Goal: Task Accomplishment & Management: Manage account settings

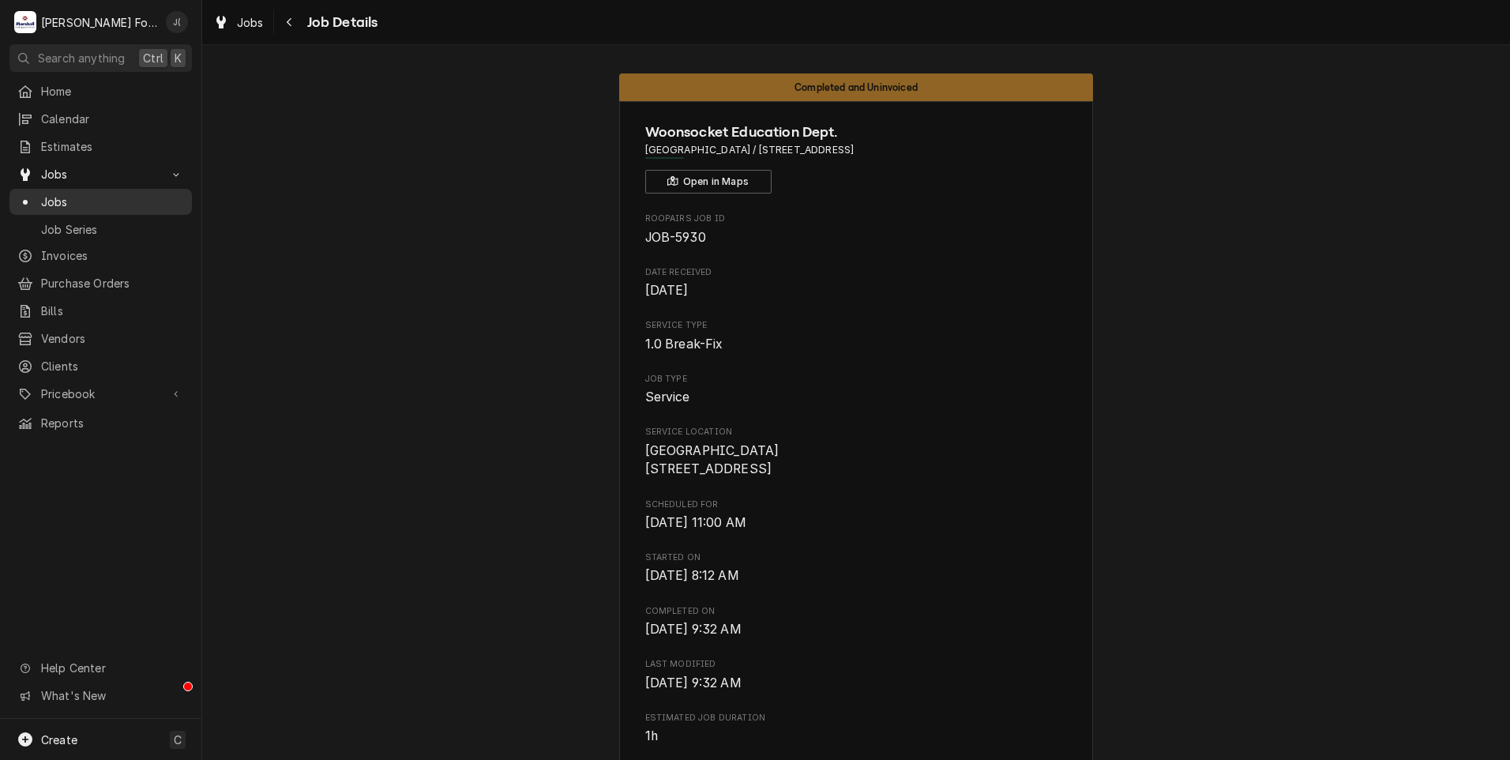
click at [94, 194] on span "Jobs" at bounding box center [112, 202] width 143 height 17
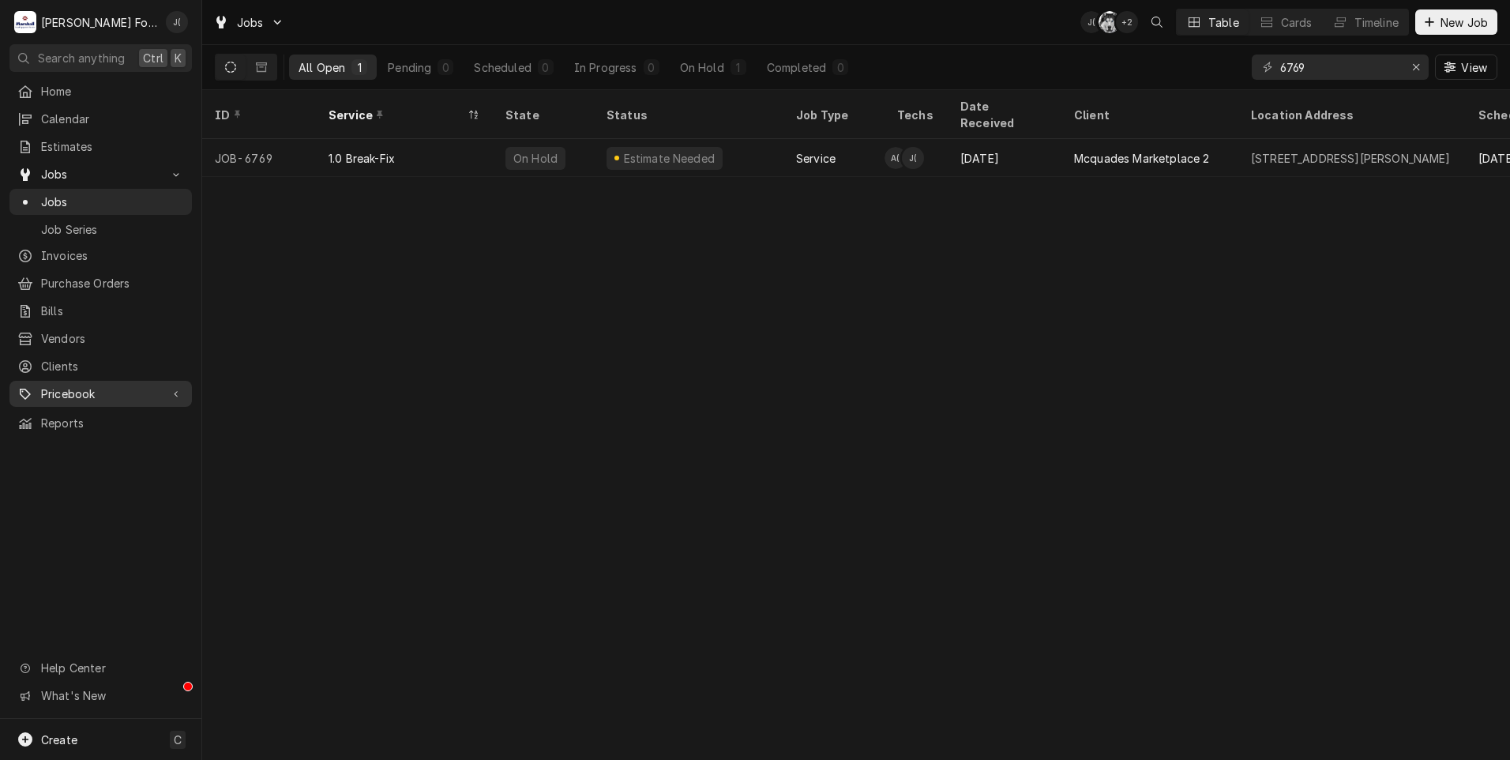
click at [126, 385] on span "Pricebook" at bounding box center [100, 393] width 119 height 17
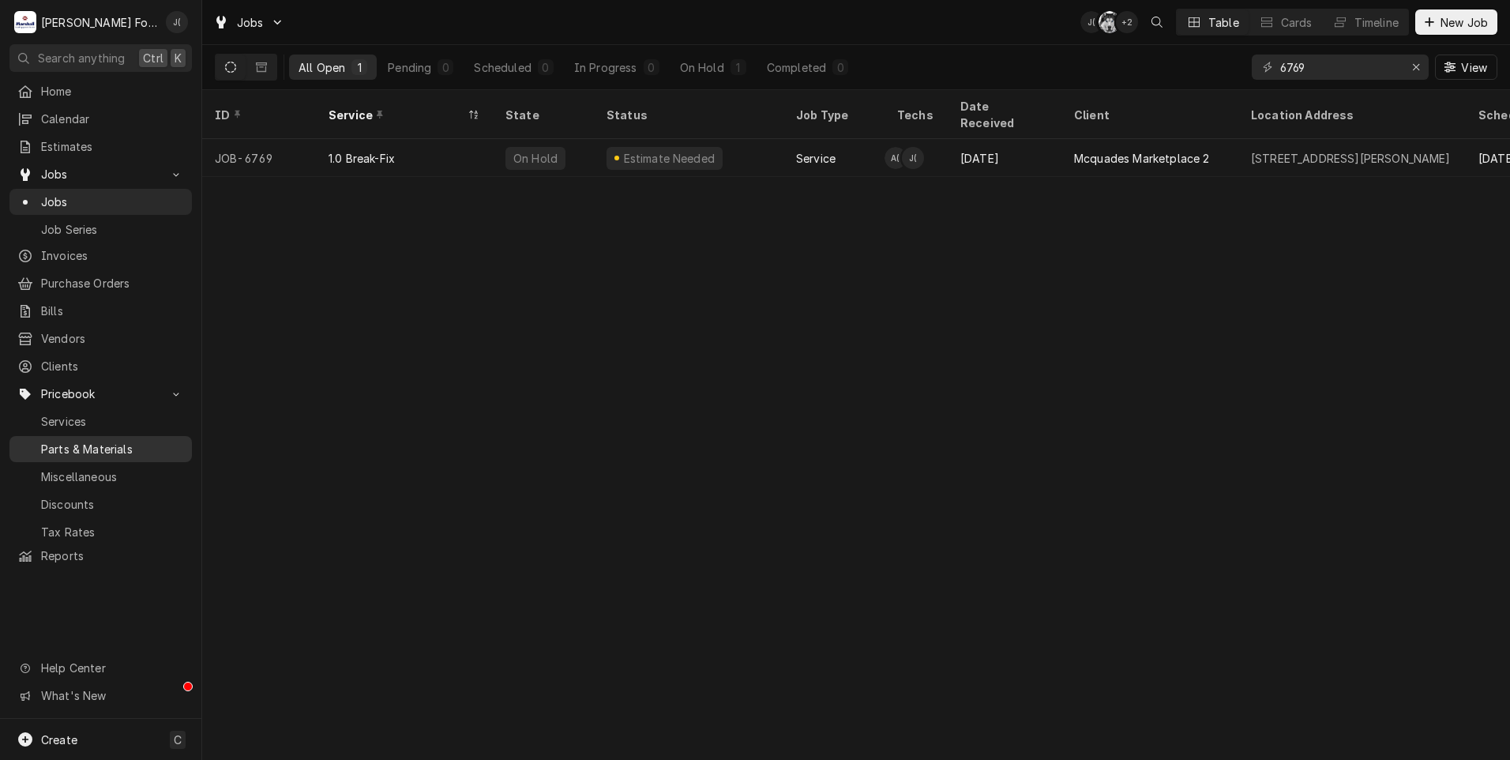
click at [112, 441] on span "Parts & Materials" at bounding box center [112, 449] width 143 height 17
click at [1424, 73] on div "Erase input" at bounding box center [1416, 67] width 16 height 16
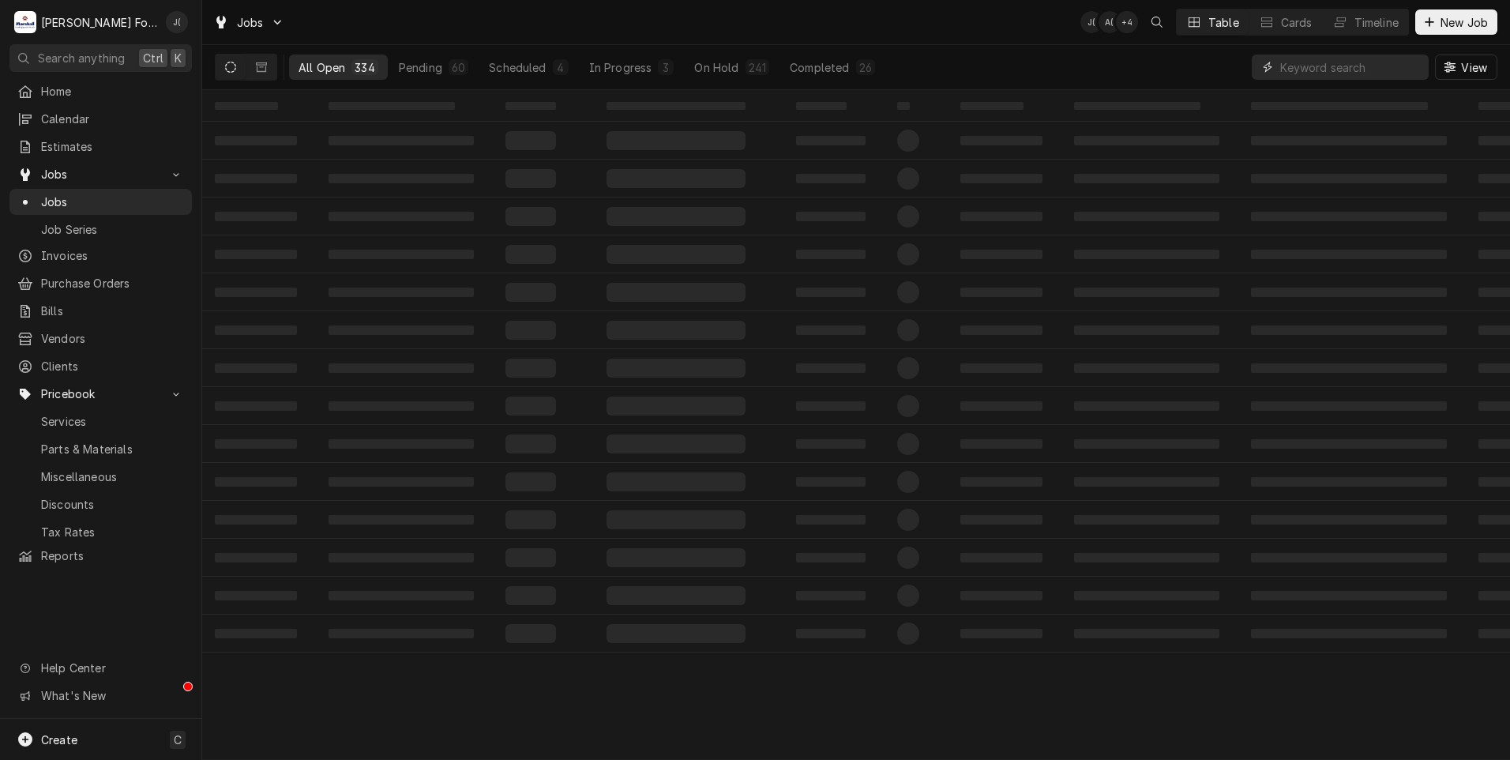
click at [1284, 55] on input "Dynamic Content Wrapper" at bounding box center [1350, 67] width 141 height 25
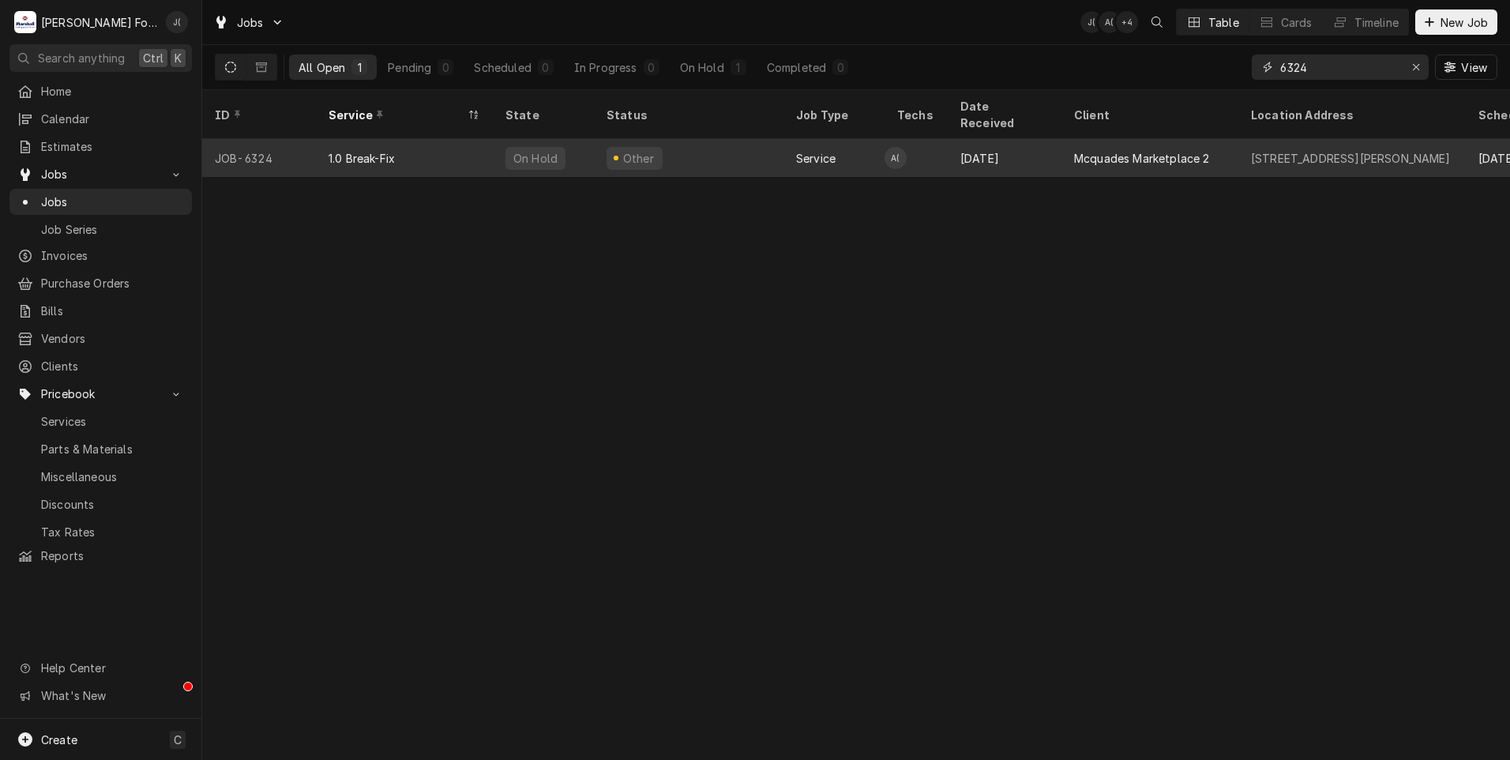
type input "6324"
click at [344, 147] on div "1.0 Break-Fix" at bounding box center [404, 158] width 177 height 38
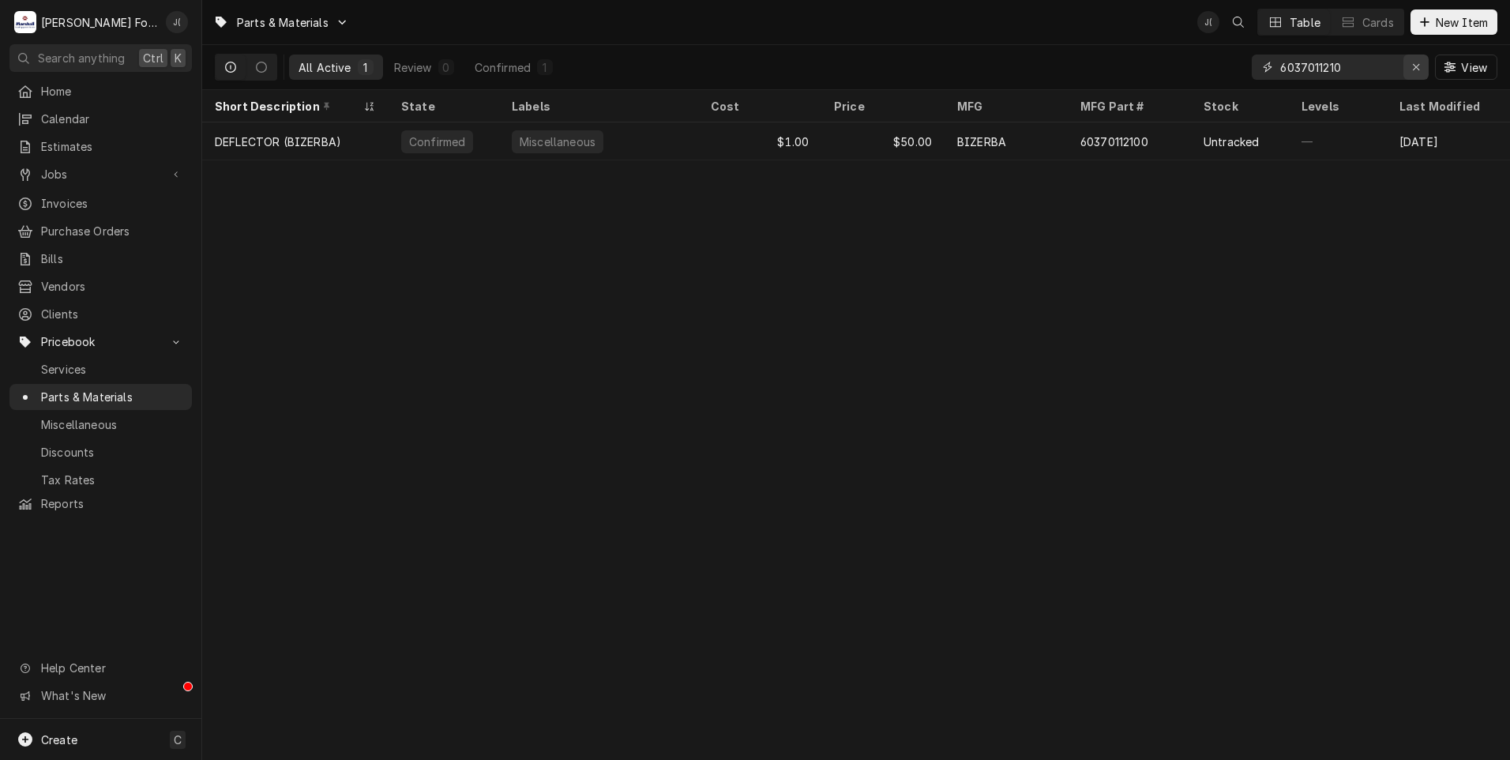
click at [1415, 68] on icon "Erase input" at bounding box center [1416, 67] width 9 height 11
click at [1380, 68] on input "Dynamic Content Wrapper" at bounding box center [1354, 67] width 148 height 25
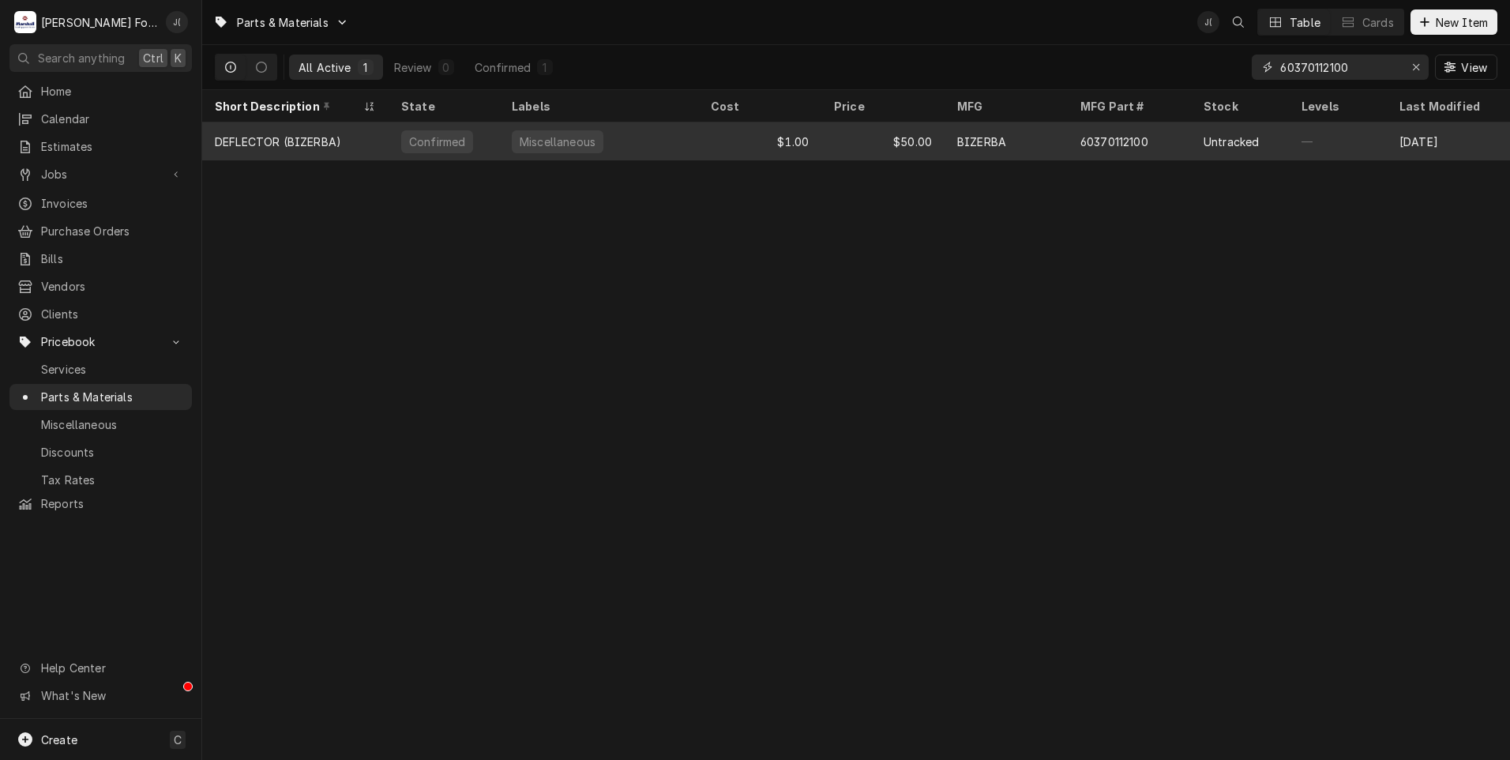
type input "60370112100"
click at [878, 148] on div "$50.00" at bounding box center [882, 141] width 123 height 38
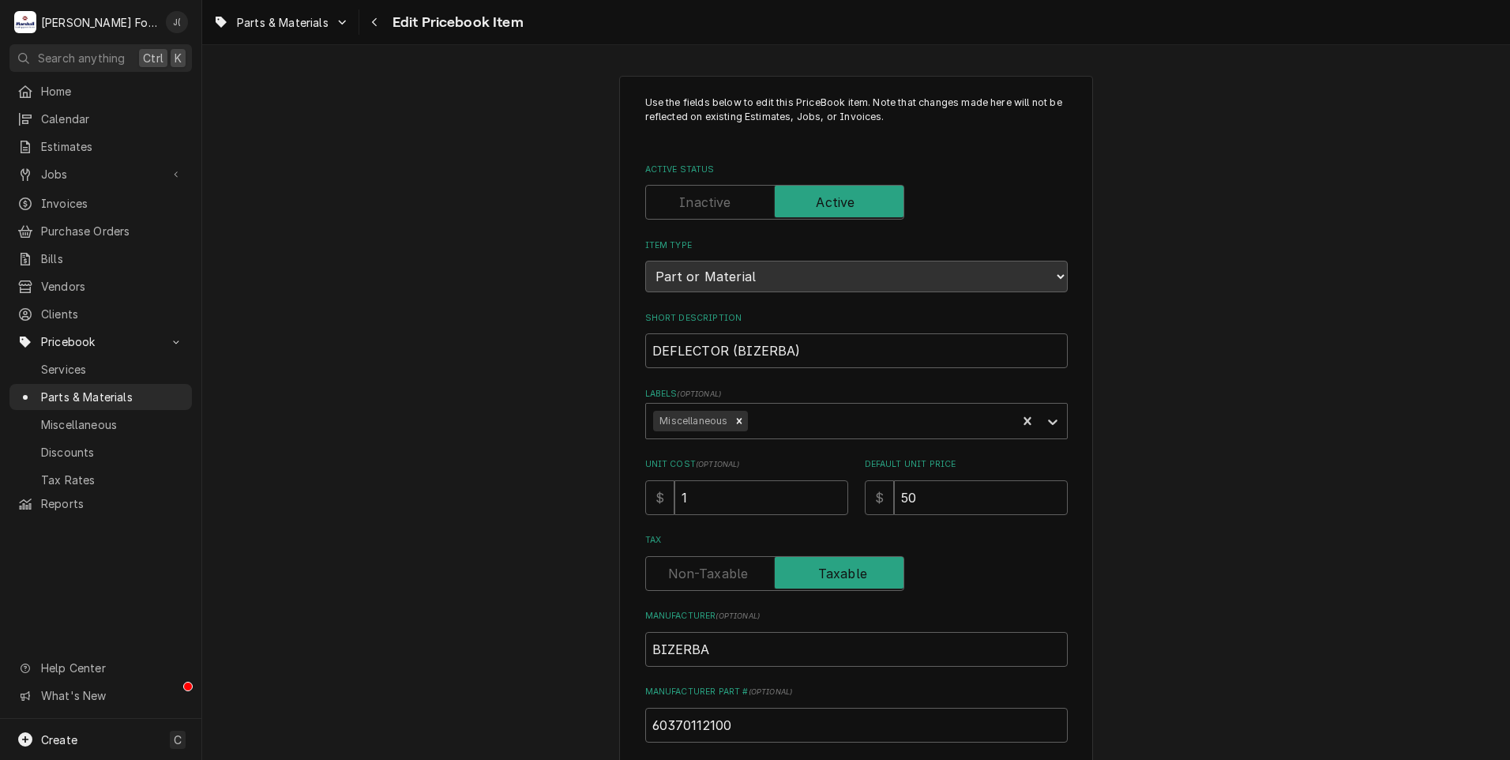
type textarea "x"
drag, startPoint x: 751, startPoint y: 352, endPoint x: 606, endPoint y: 344, distance: 145.5
click at [632, 351] on div "Use the fields below to edit this PriceBook item. Note that changes made here w…" at bounding box center [856, 618] width 474 height 1085
click at [105, 175] on span "Jobs" at bounding box center [100, 174] width 119 height 17
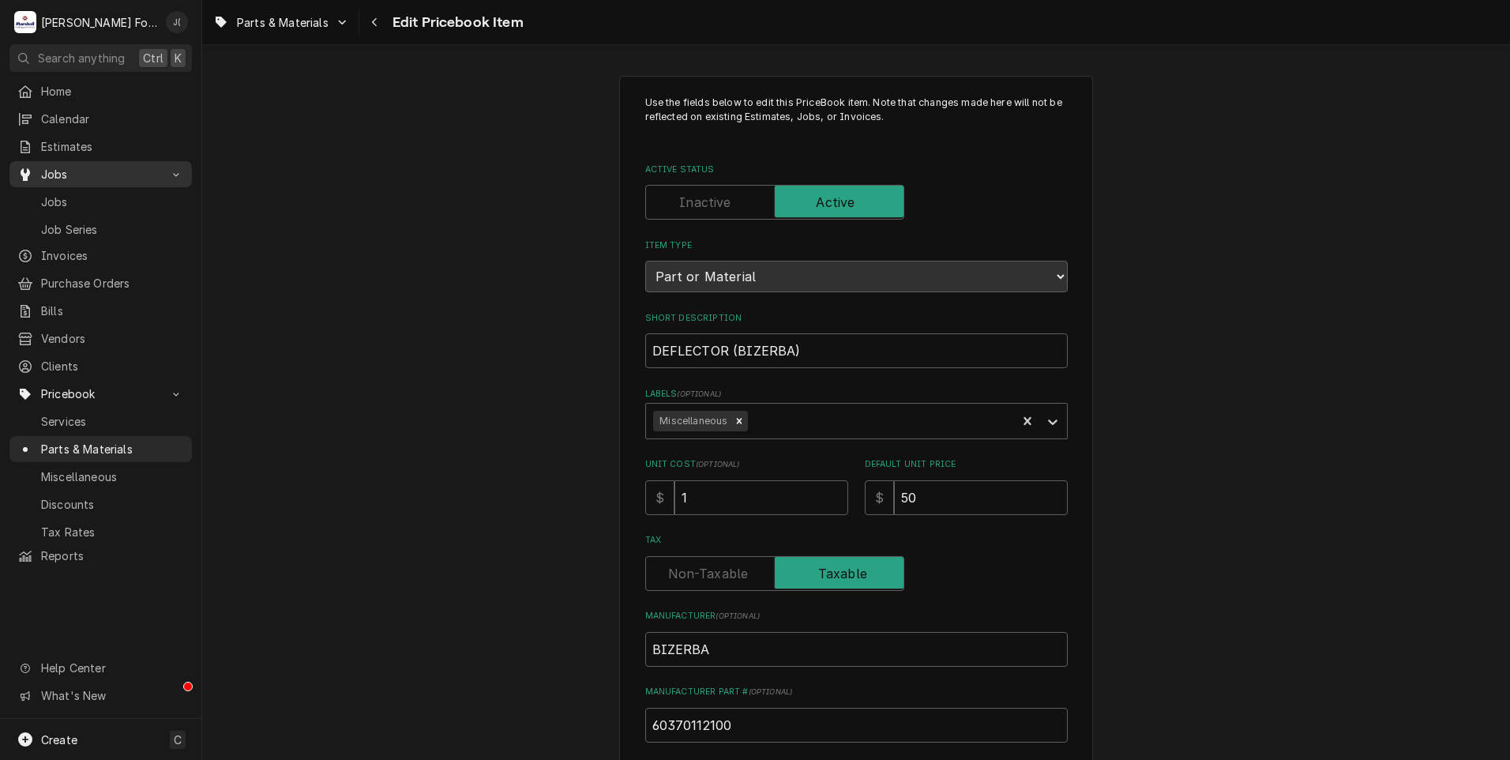
click at [105, 175] on span "Jobs" at bounding box center [100, 174] width 119 height 17
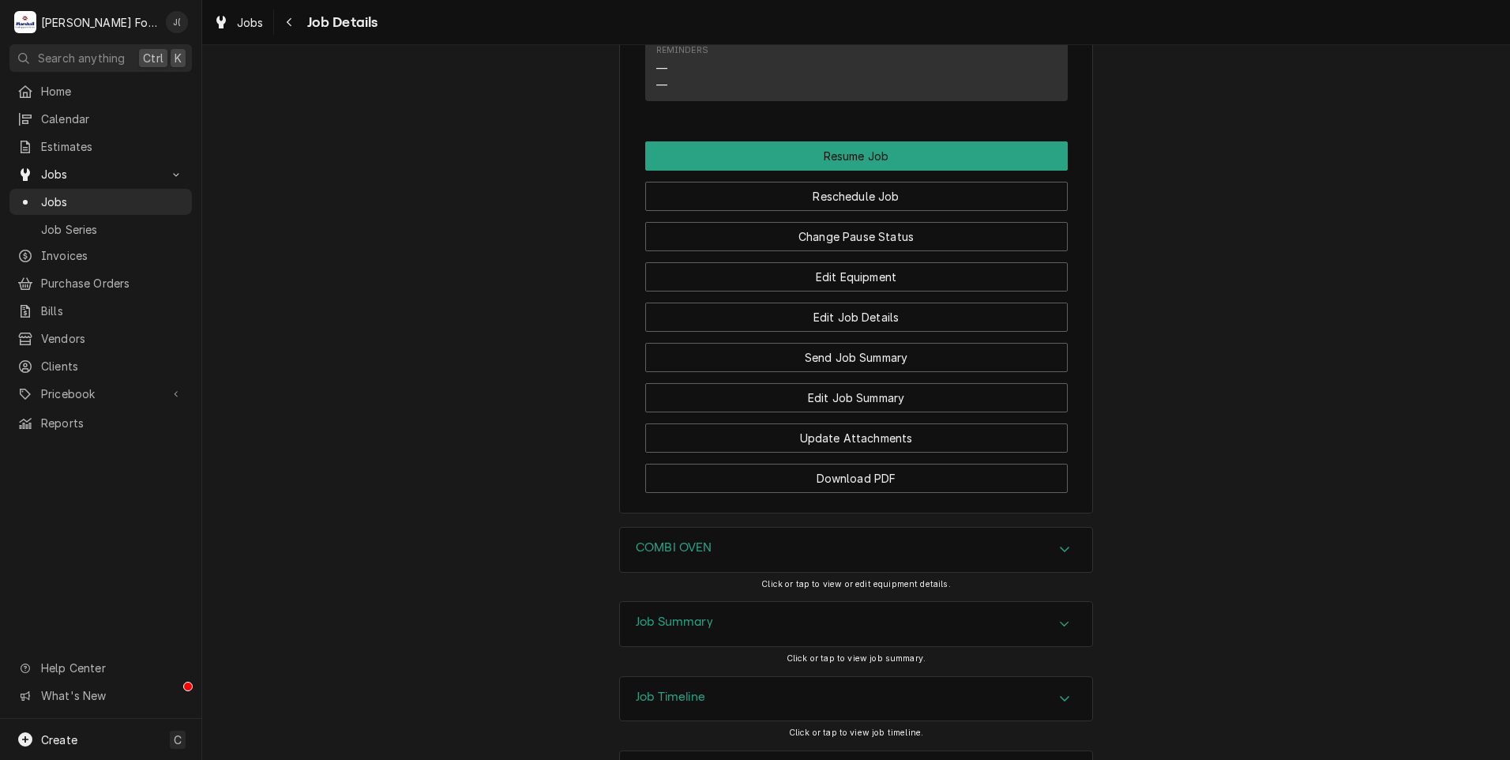
scroll to position [1676, 0]
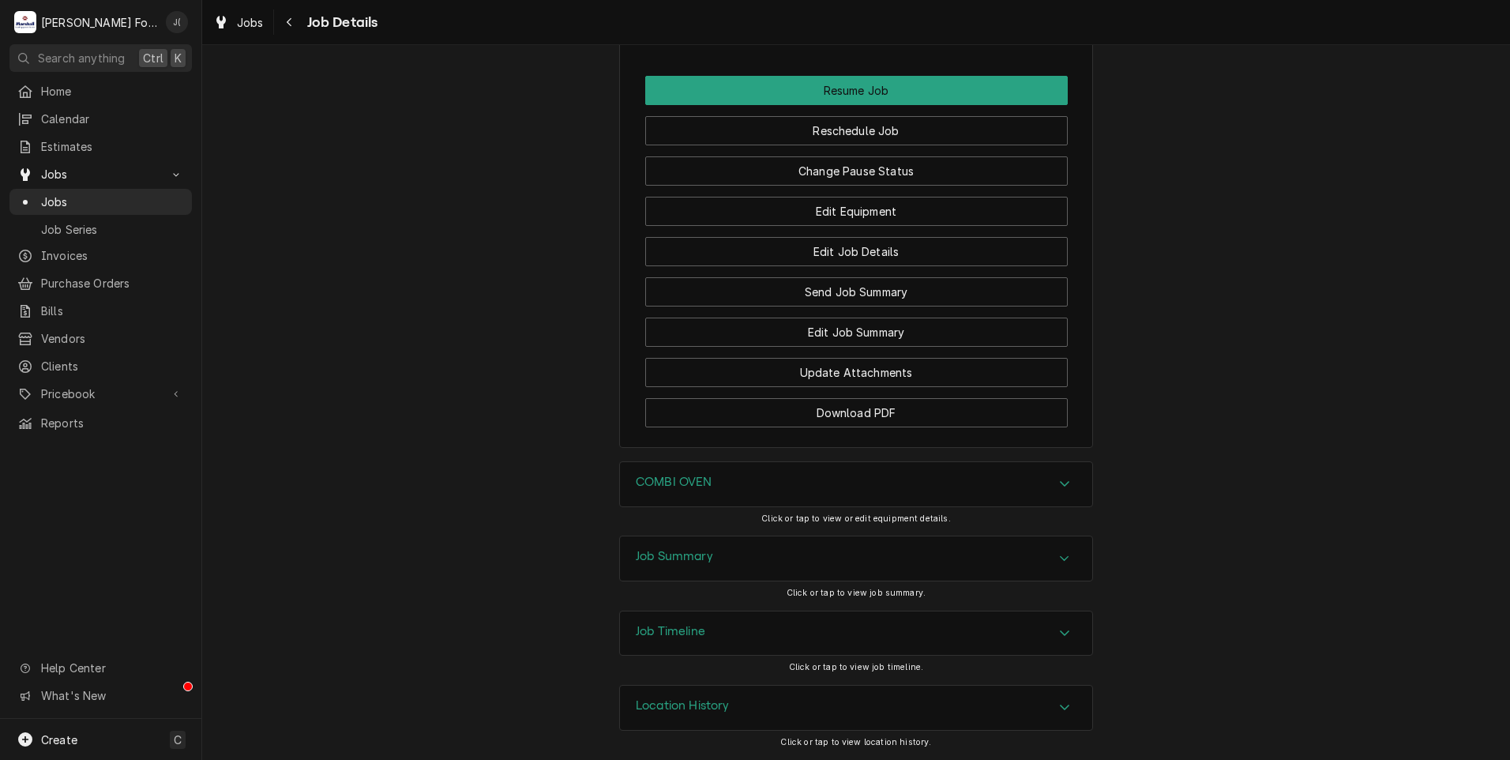
click at [678, 484] on h3 "COMBI OVEN" at bounding box center [674, 482] width 77 height 15
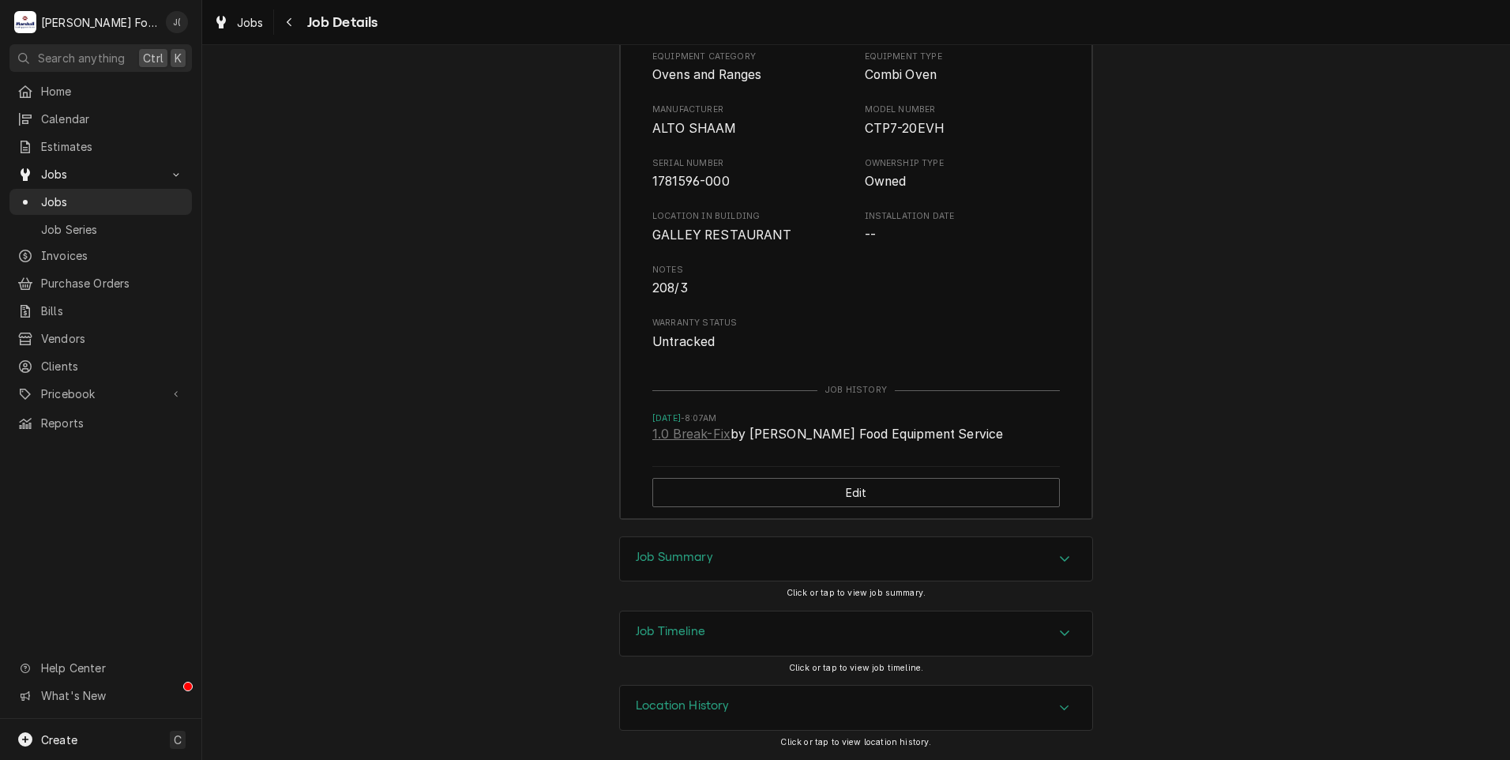
scroll to position [2149, 0]
click at [657, 551] on h3 "Job Summary" at bounding box center [674, 557] width 77 height 15
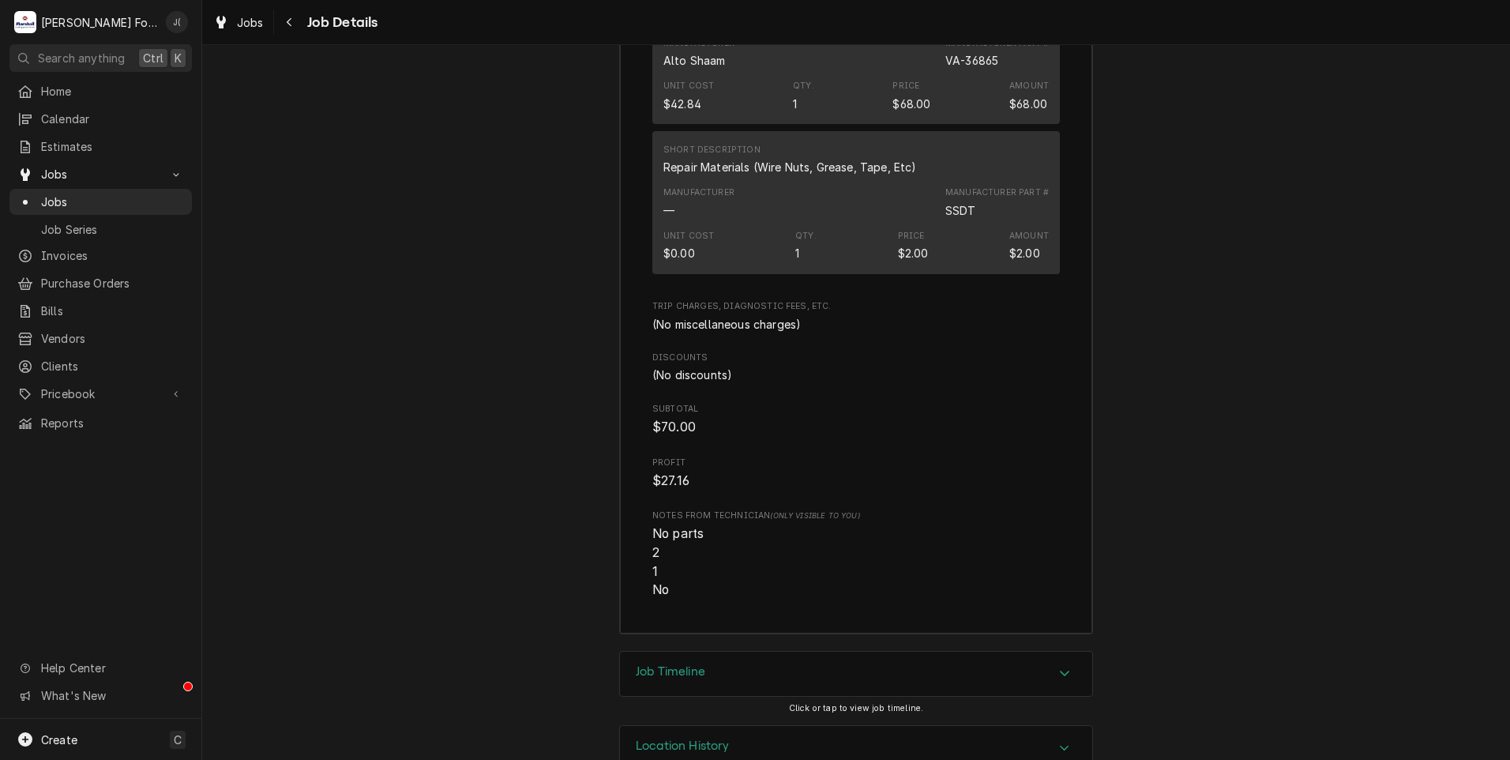
scroll to position [3870, 0]
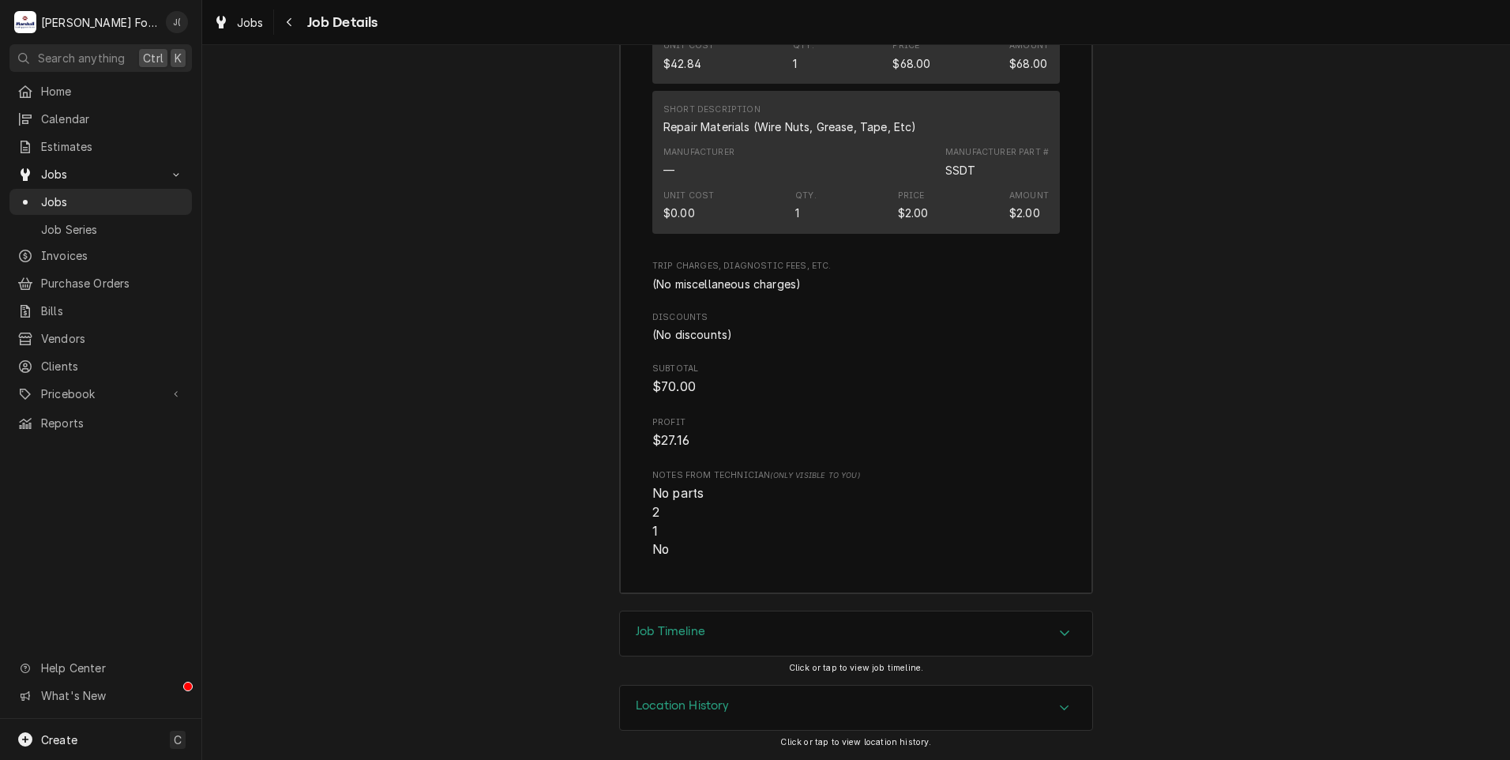
click at [674, 629] on h3 "Job Timeline" at bounding box center [671, 631] width 70 height 15
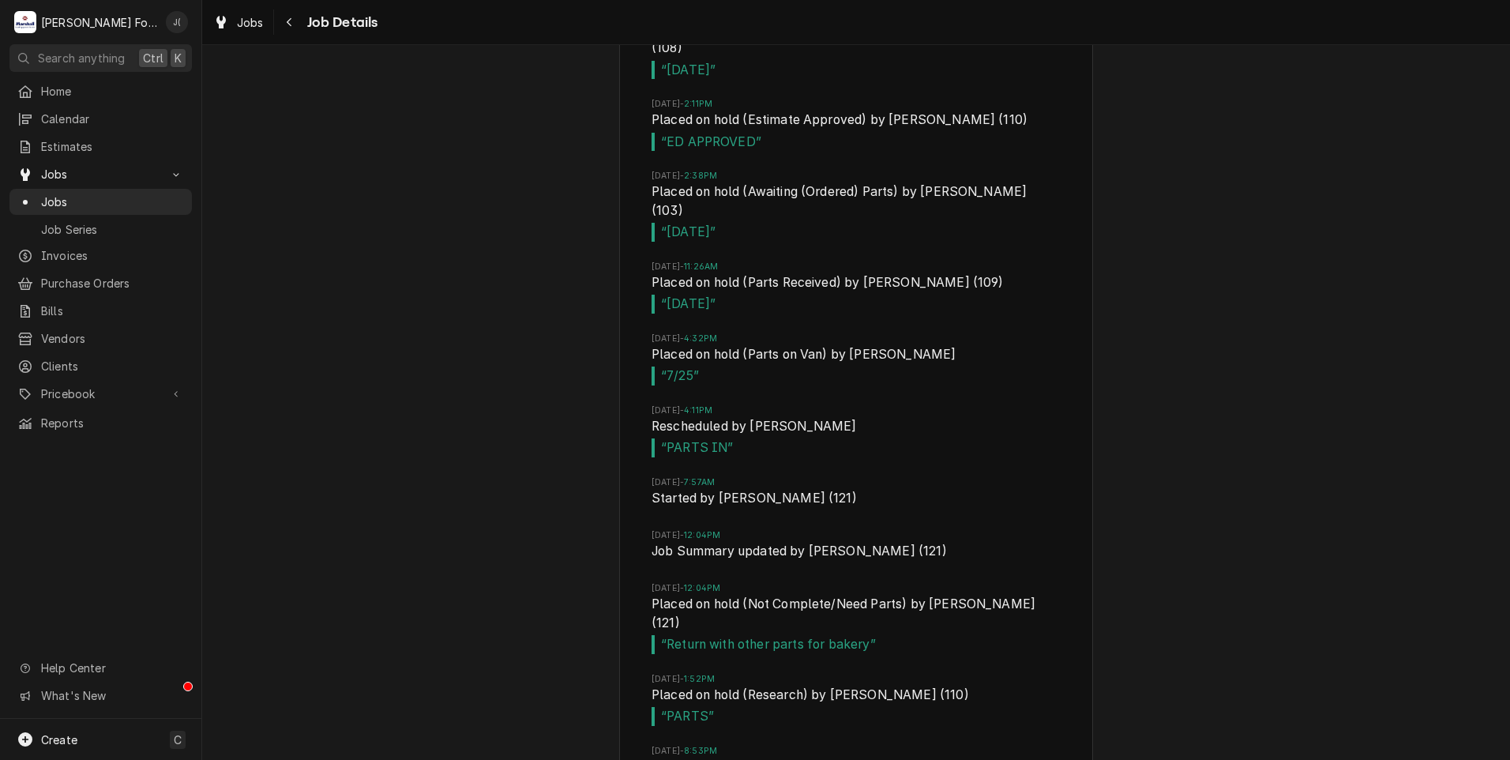
scroll to position [5196, 0]
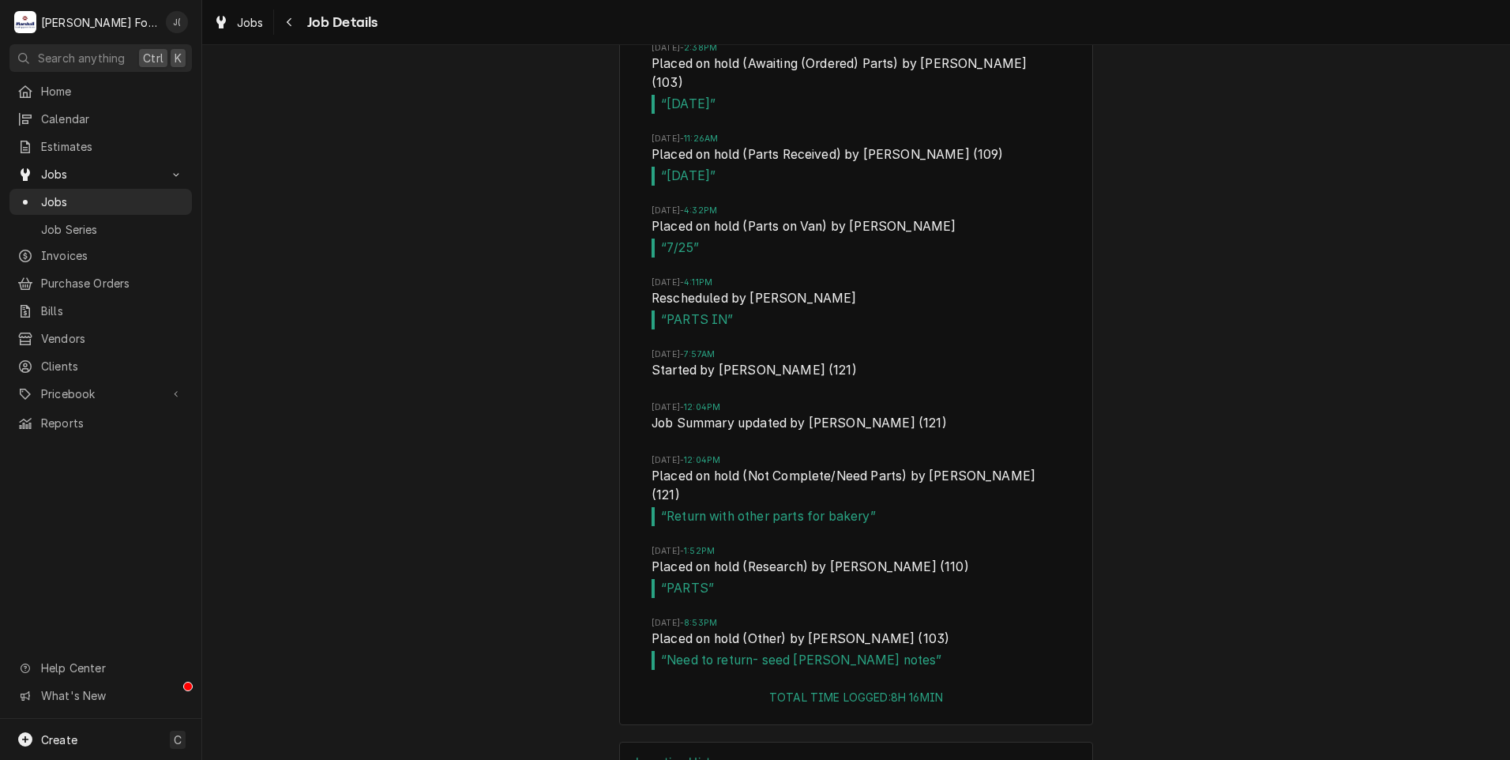
click at [671, 742] on div "Location History" at bounding box center [856, 764] width 472 height 44
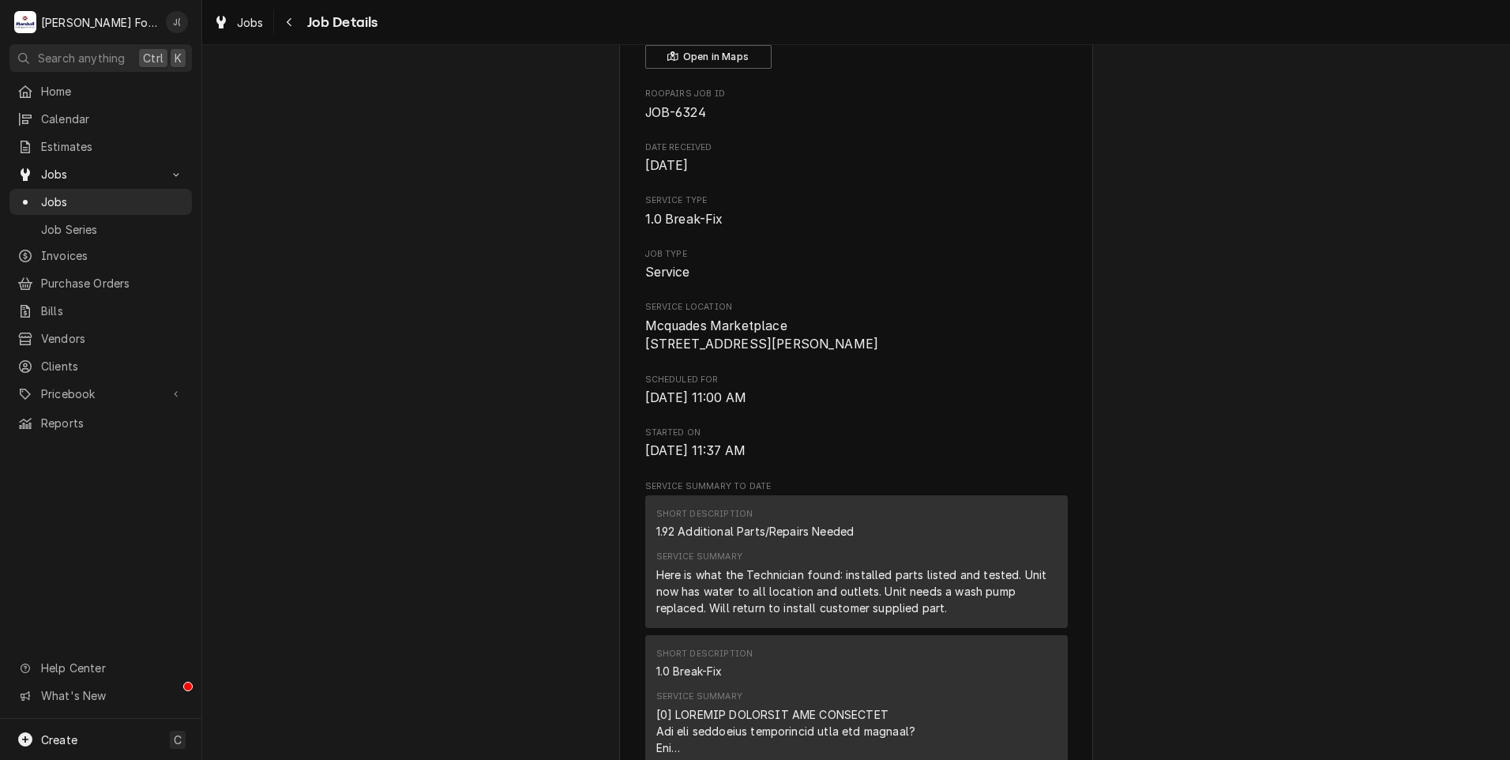
scroll to position [0, 0]
